Goal: Register for event/course

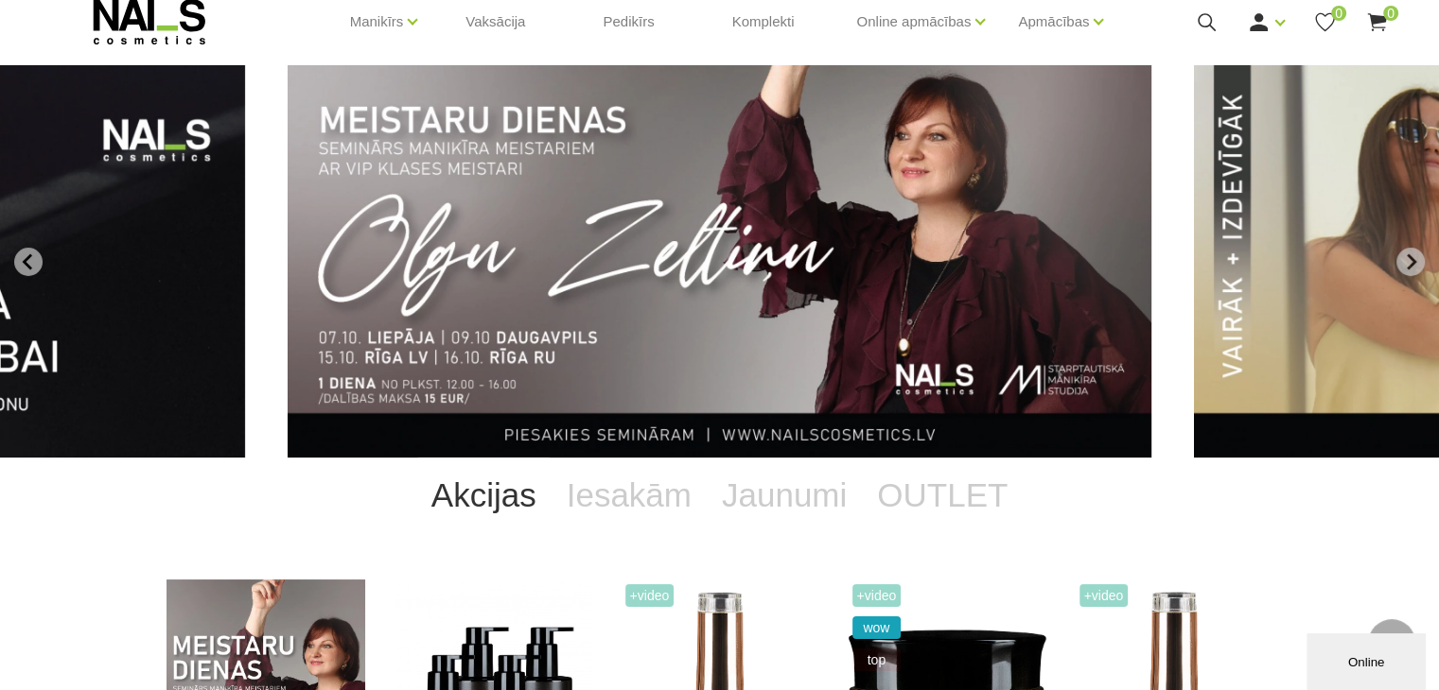
scroll to position [53, 0]
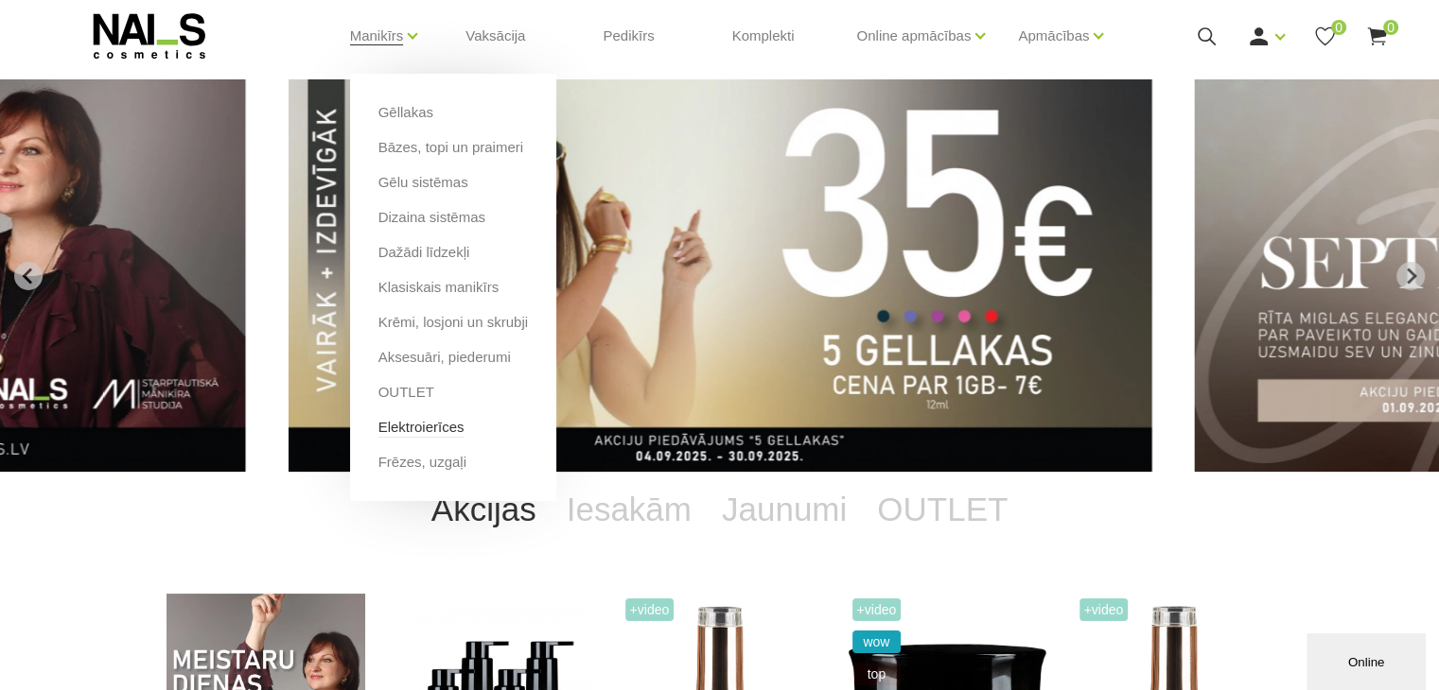
click at [425, 425] on link "Elektroierīces" at bounding box center [421, 427] width 86 height 21
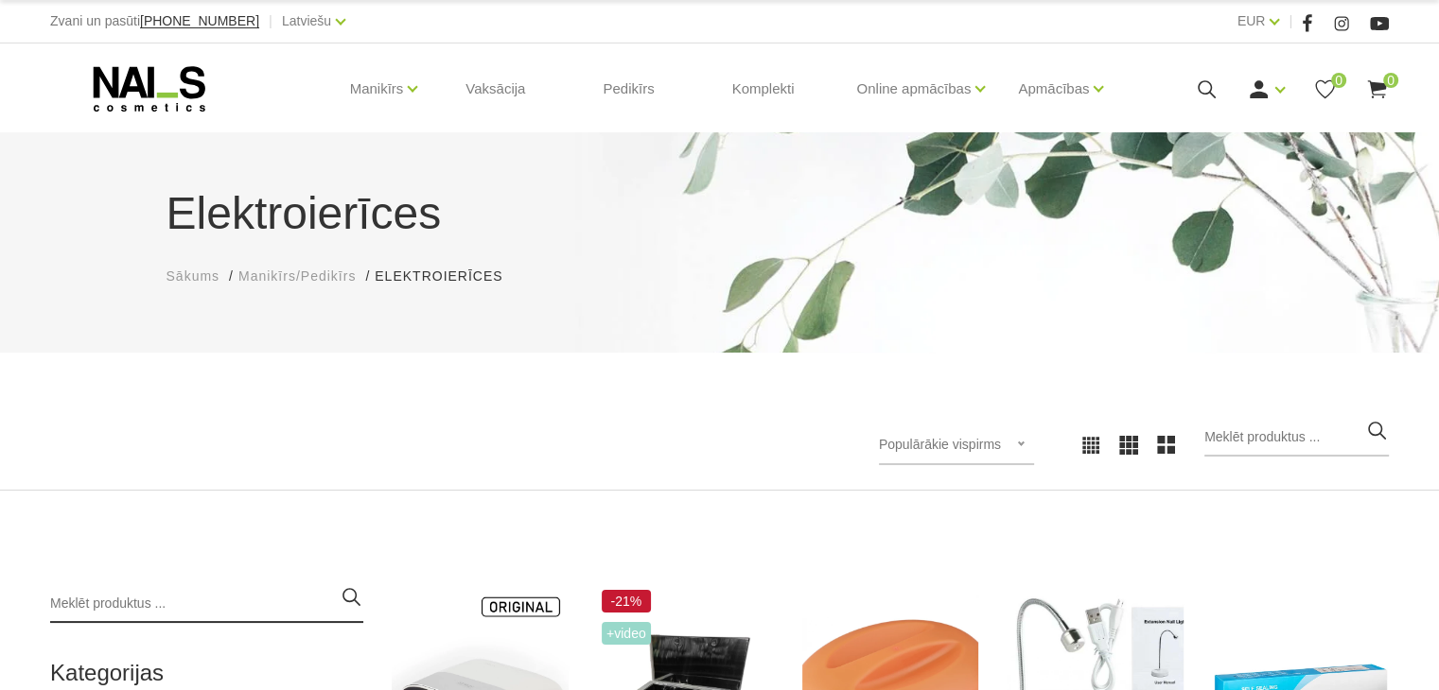
click at [98, 591] on input "search" at bounding box center [206, 604] width 313 height 38
type input "lampa"
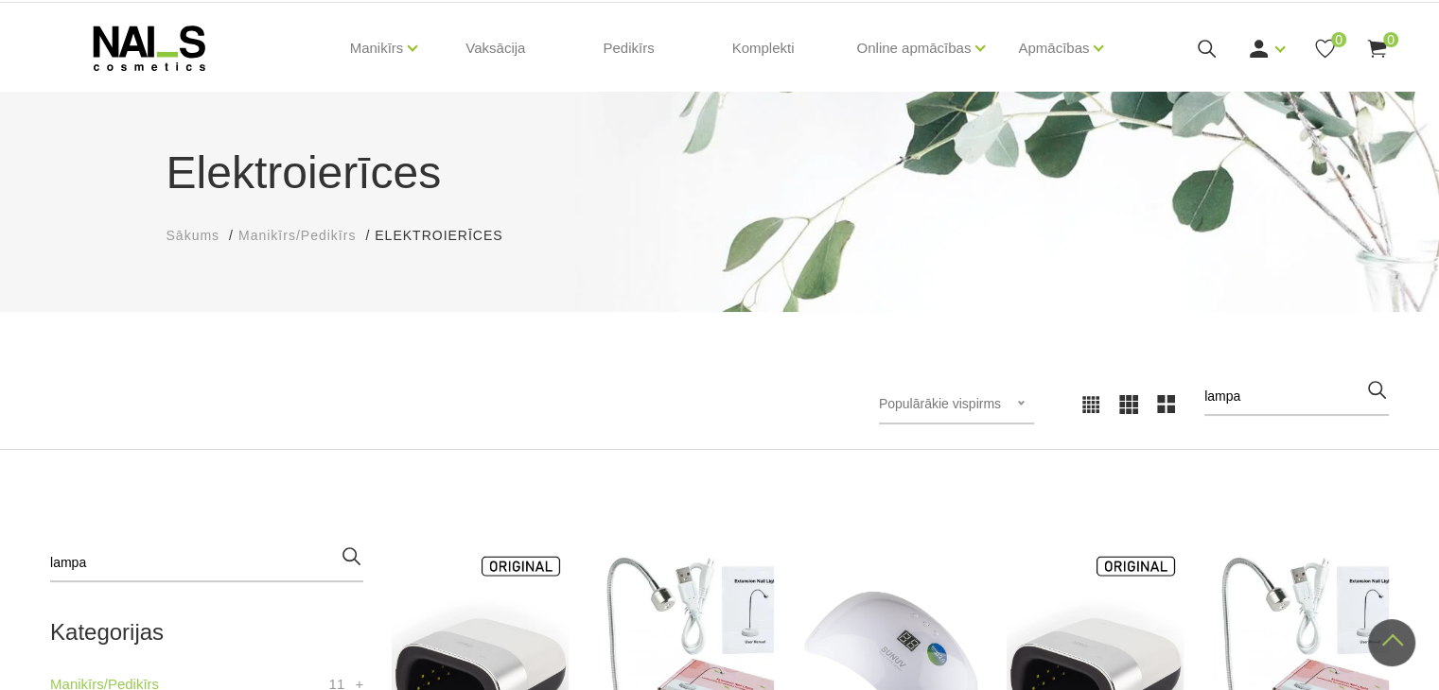
scroll to position [13, 0]
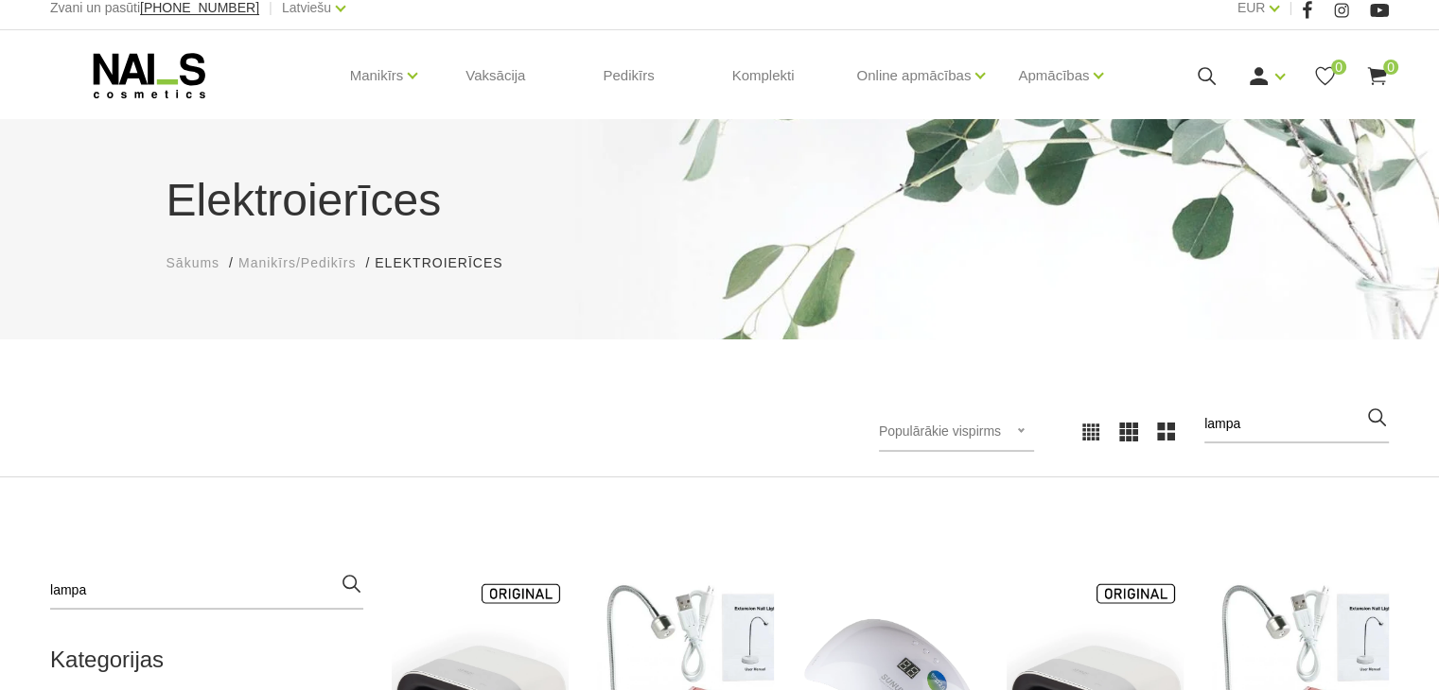
click at [190, 75] on icon at bounding box center [149, 75] width 199 height 47
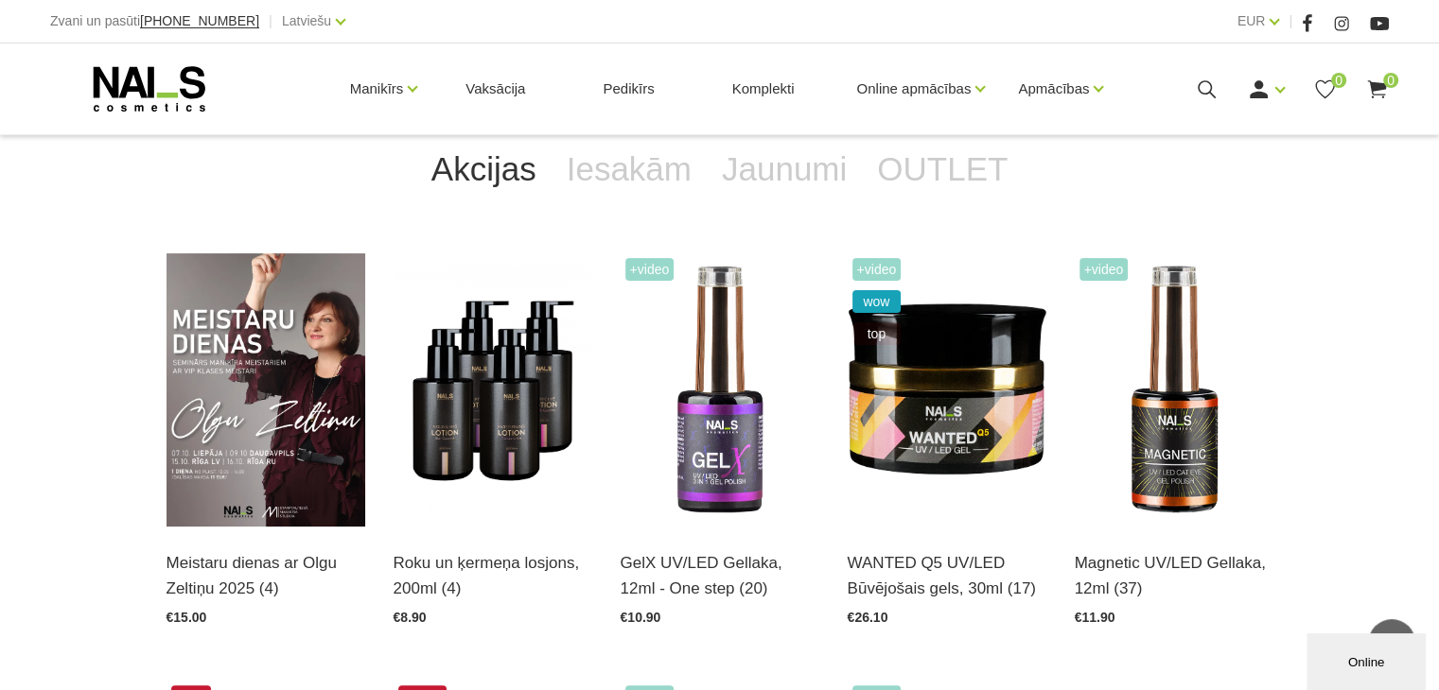
scroll to position [397, 0]
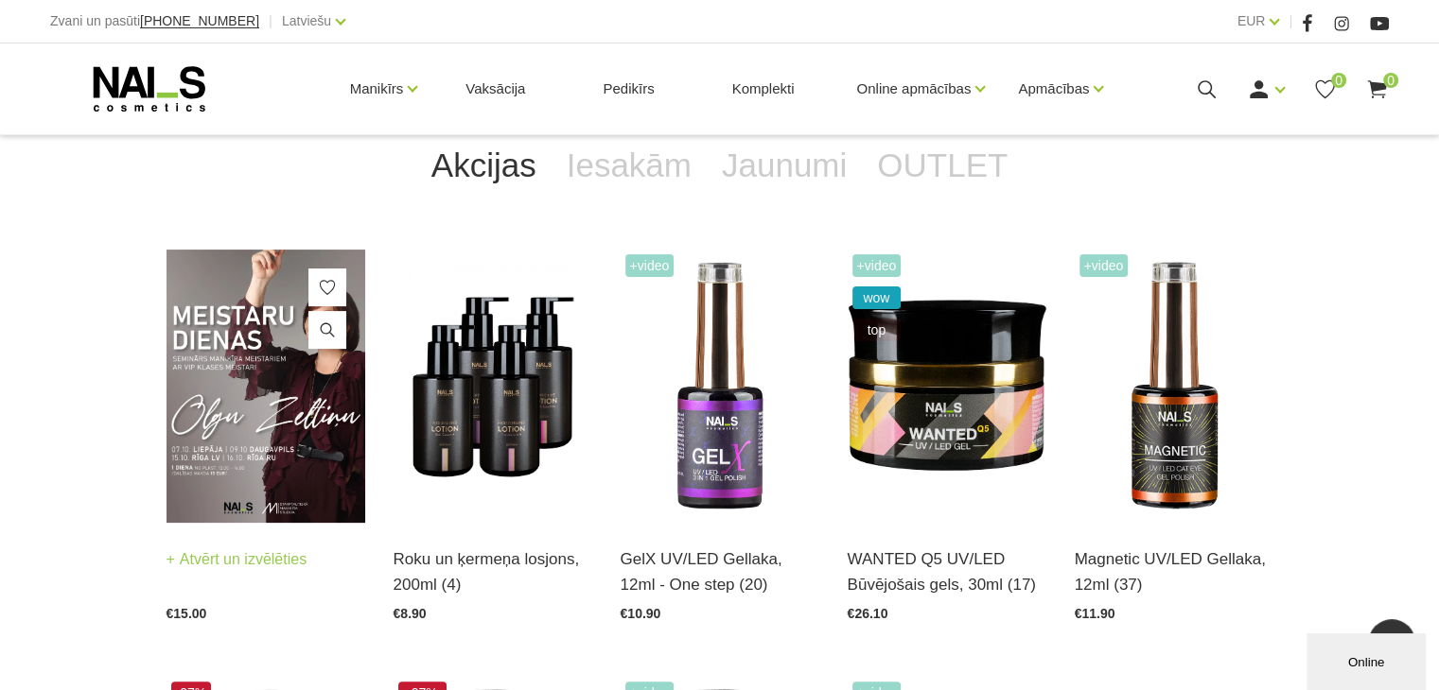
click at [261, 391] on img at bounding box center [265, 386] width 199 height 273
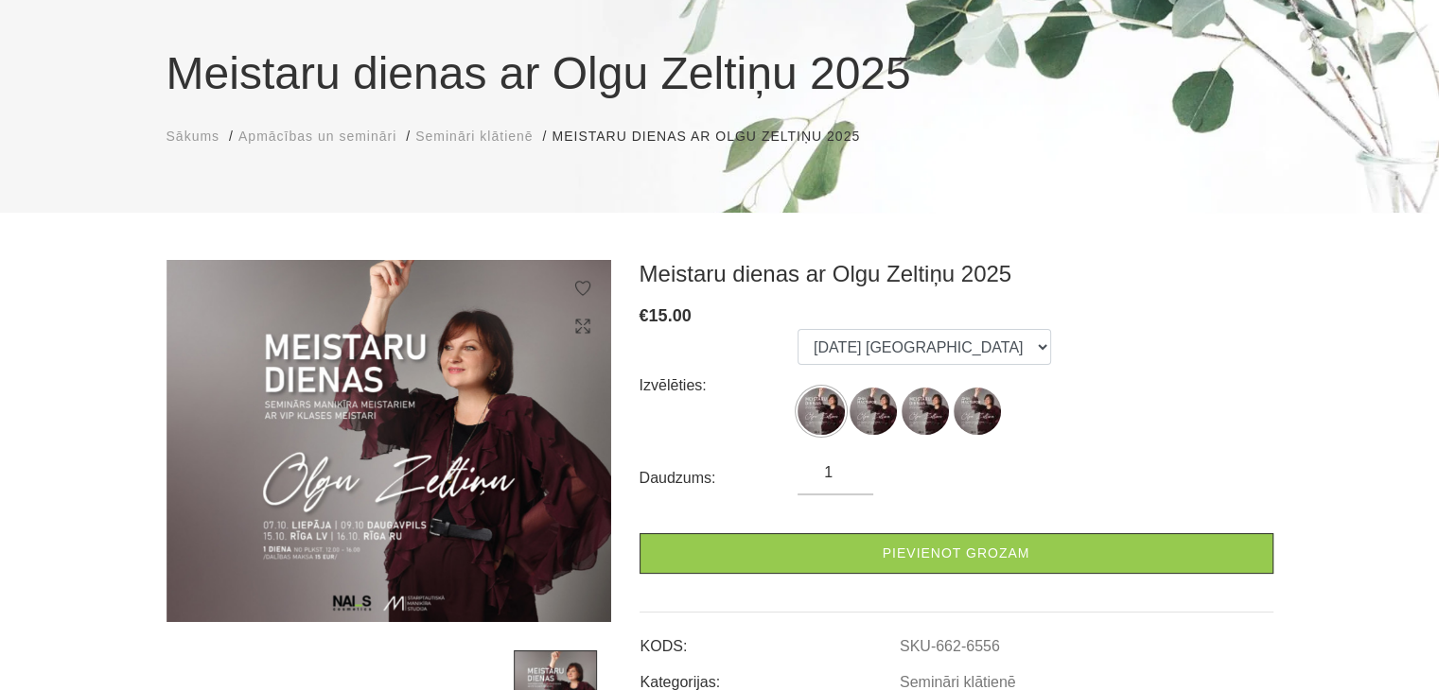
scroll to position [144, 0]
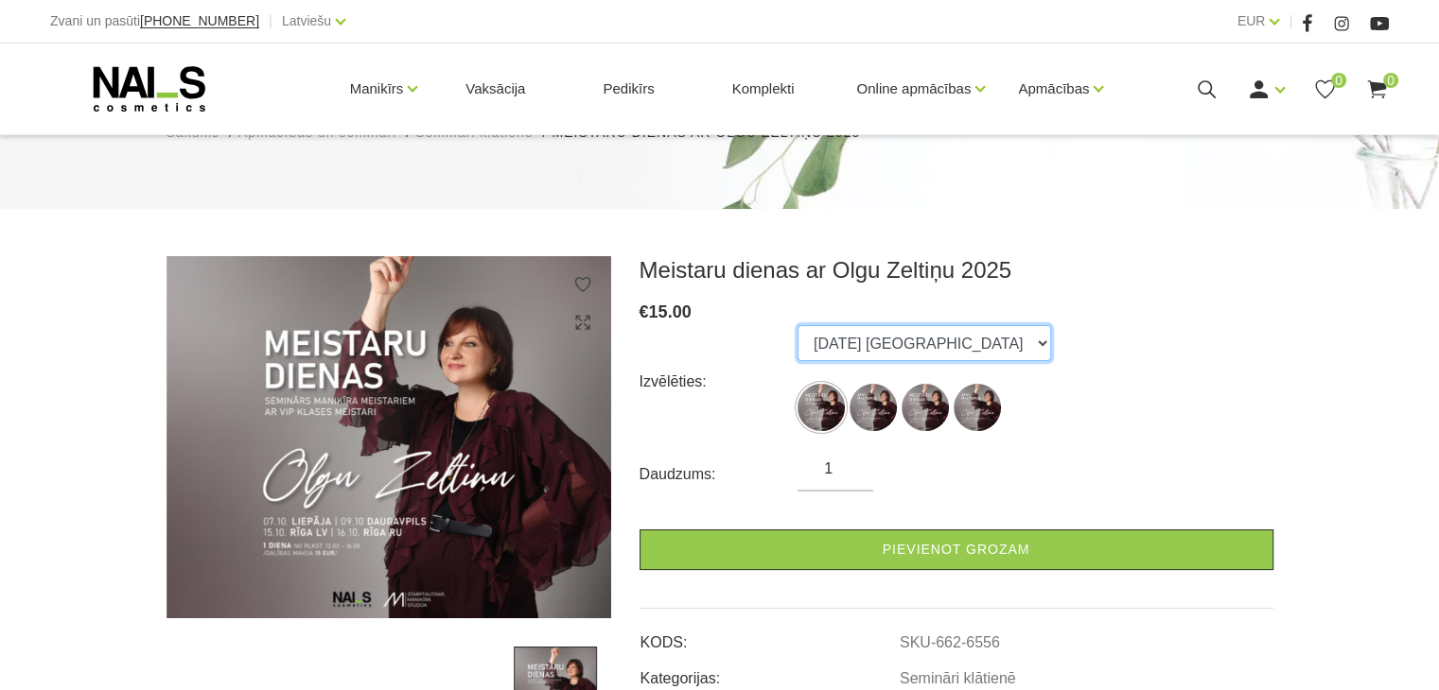
click at [821, 330] on select "07.10.25 Liepāja 09.10.25 Daugavpils 15.10.25 Rīga (latviešu val. 16.10.25 Rīga…" at bounding box center [923, 343] width 253 height 36
click at [797, 325] on select "07.10.25 Liepāja 09.10.25 Daugavpils 15.10.25 Rīga (latviešu val. 16.10.25 Rīga…" at bounding box center [923, 343] width 253 height 36
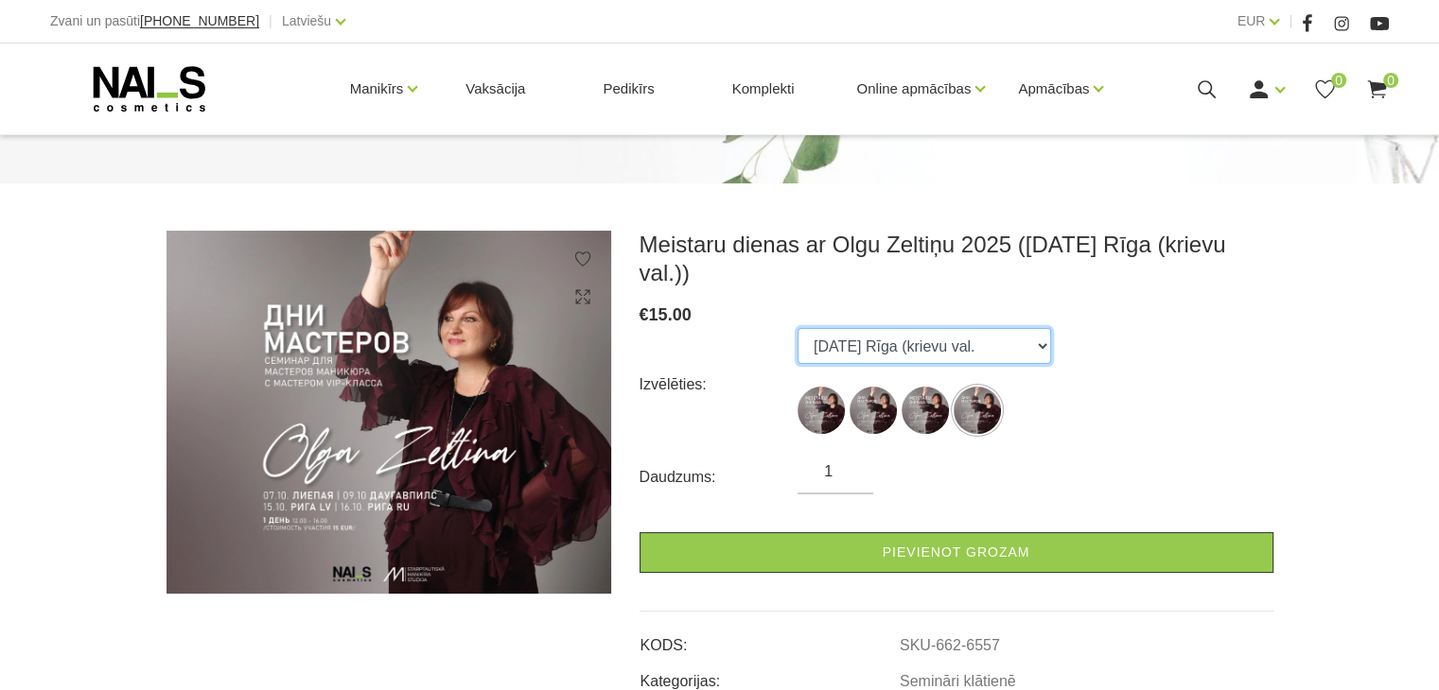
scroll to position [170, 0]
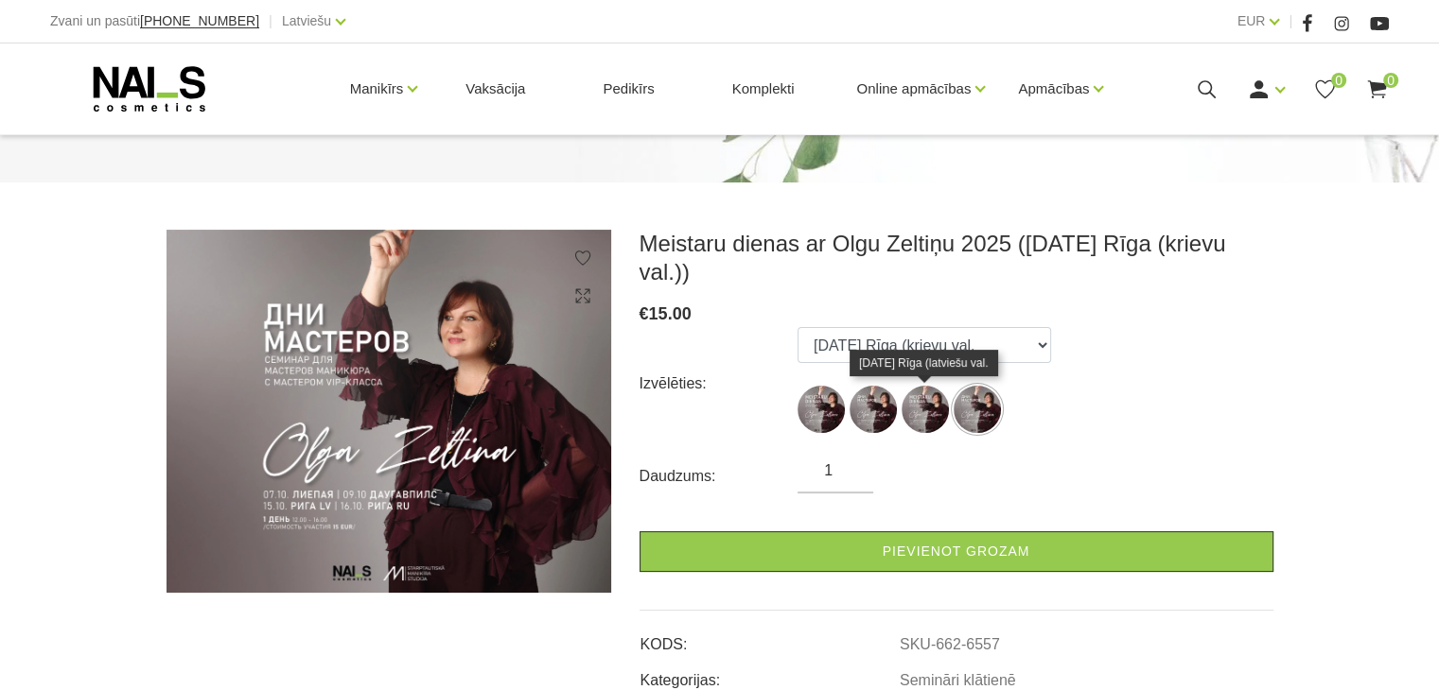
click at [917, 419] on img at bounding box center [924, 409] width 47 height 47
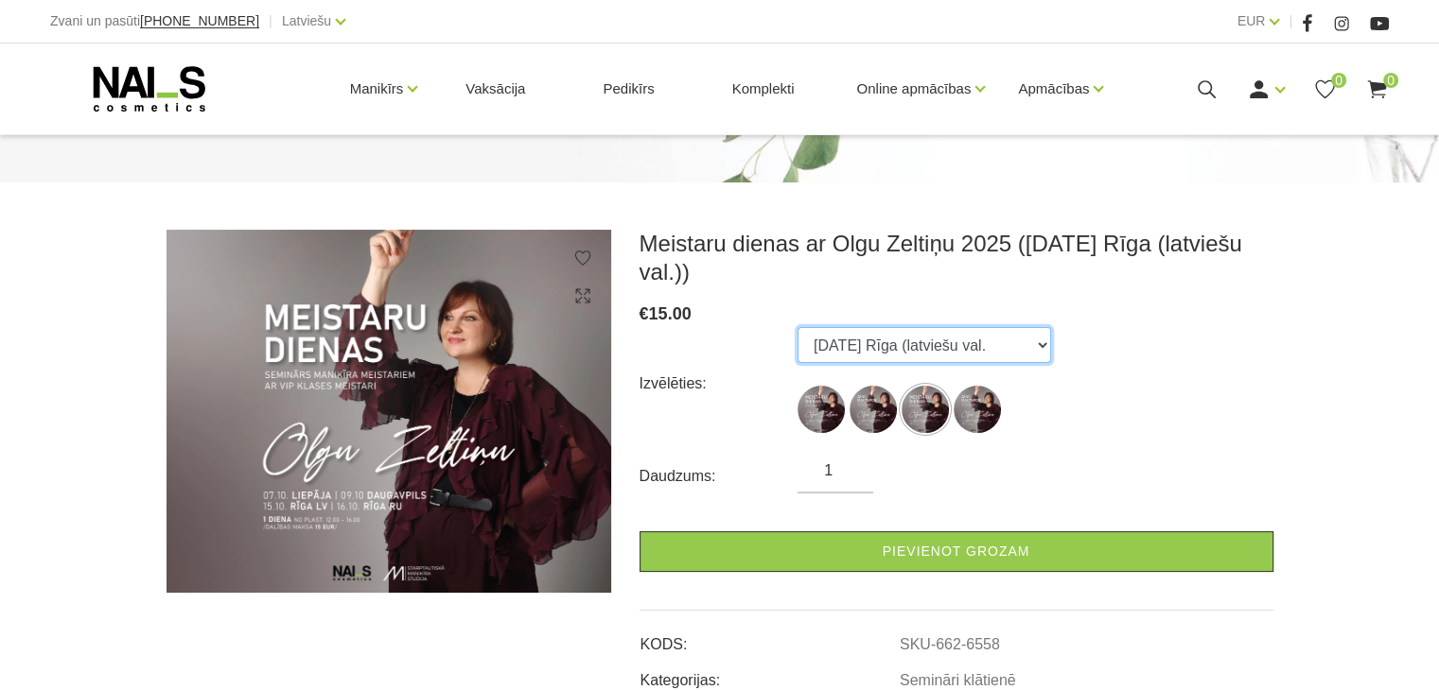
click at [893, 353] on select "07.10.25 Liepāja 09.10.25 Daugavpils 15.10.25 Rīga (latviešu val. 16.10.25 Rīga…" at bounding box center [923, 345] width 253 height 36
select select "6557"
click at [797, 327] on select "07.10.25 Liepāja 09.10.25 Daugavpils 15.10.25 Rīga (latviešu val. 16.10.25 Rīga…" at bounding box center [923, 345] width 253 height 36
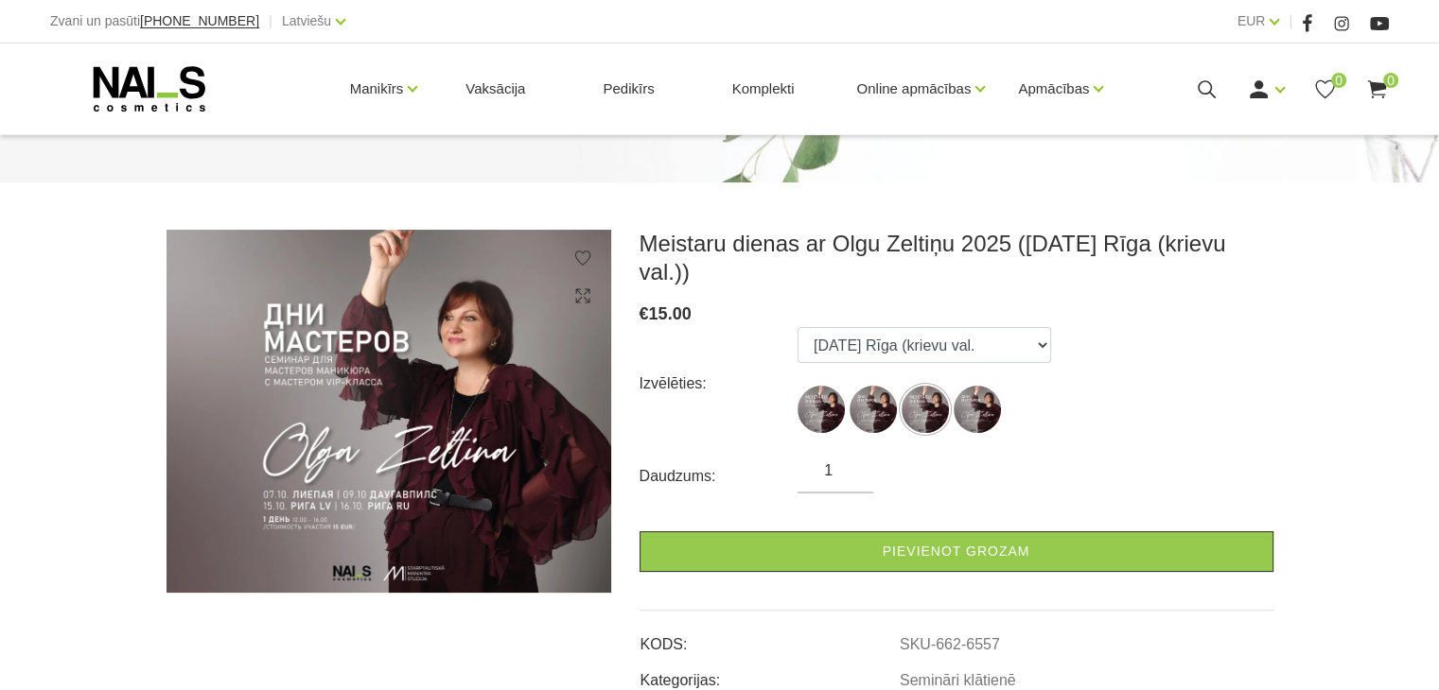
click at [359, 529] on img at bounding box center [388, 411] width 445 height 363
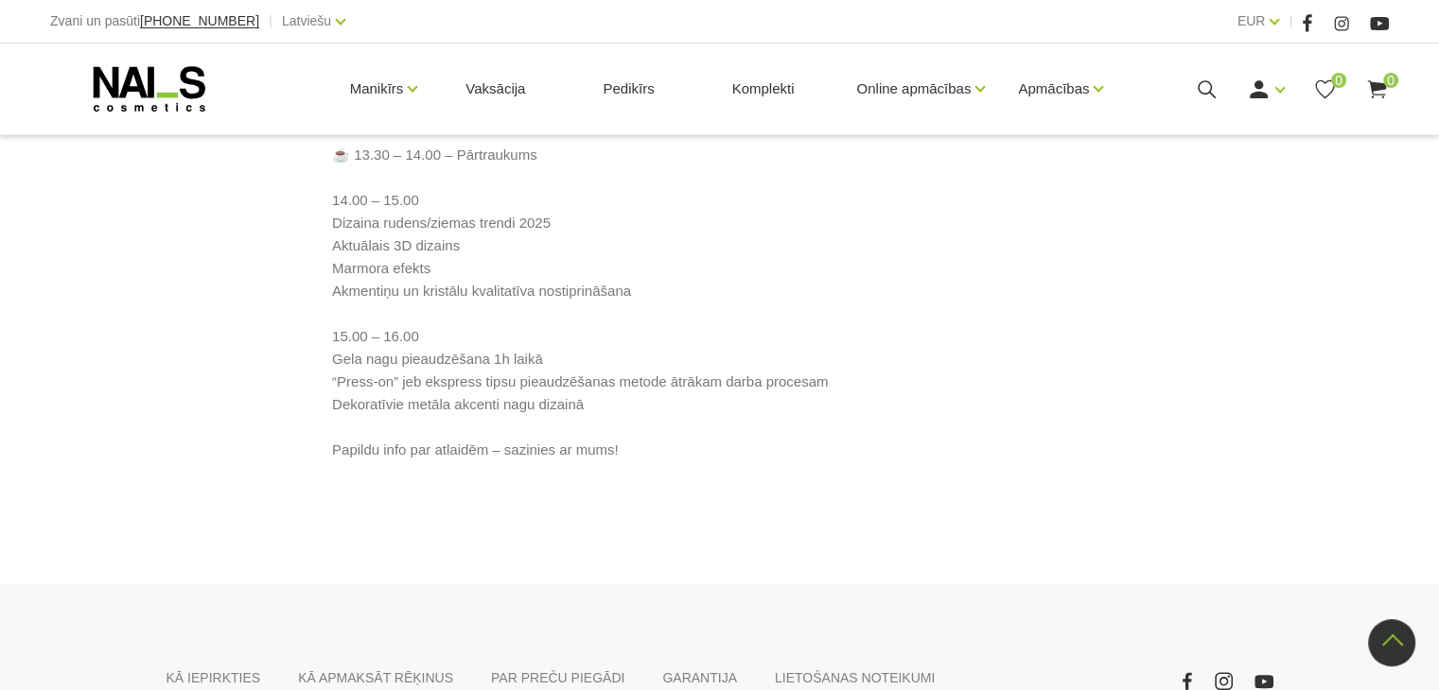
scroll to position [1503, 0]
